Goal: Task Accomplishment & Management: Manage account settings

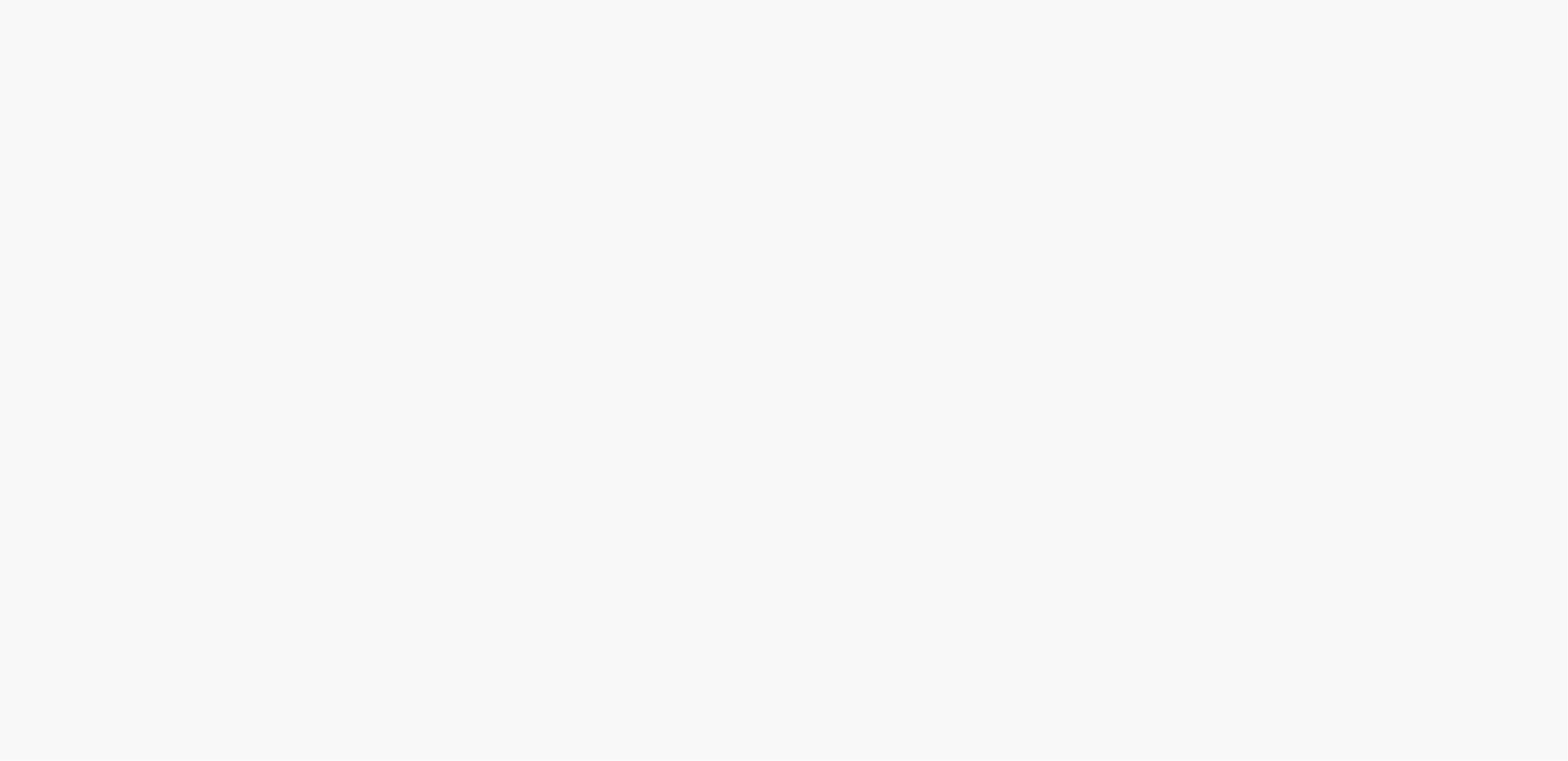
click at [464, 361] on div at bounding box center [784, 406] width 1568 height 710
click at [760, 316] on div at bounding box center [784, 406] width 1568 height 710
click at [701, 253] on div at bounding box center [784, 406] width 1568 height 710
click at [742, 207] on div at bounding box center [784, 406] width 1568 height 710
click at [403, 203] on div at bounding box center [784, 406] width 1568 height 710
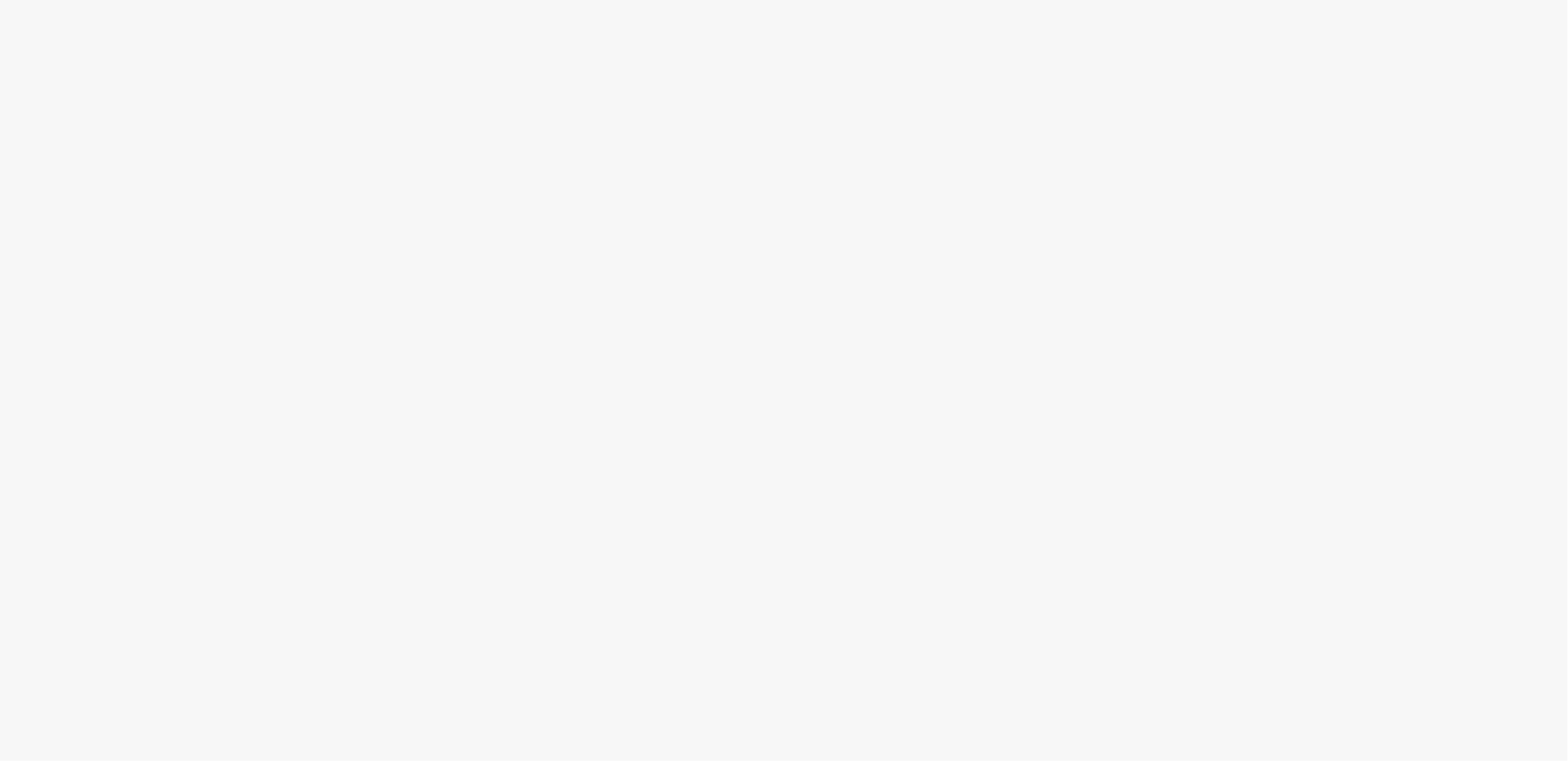
click at [308, 92] on div at bounding box center [784, 406] width 1568 height 710
